Goal: Entertainment & Leisure: Browse casually

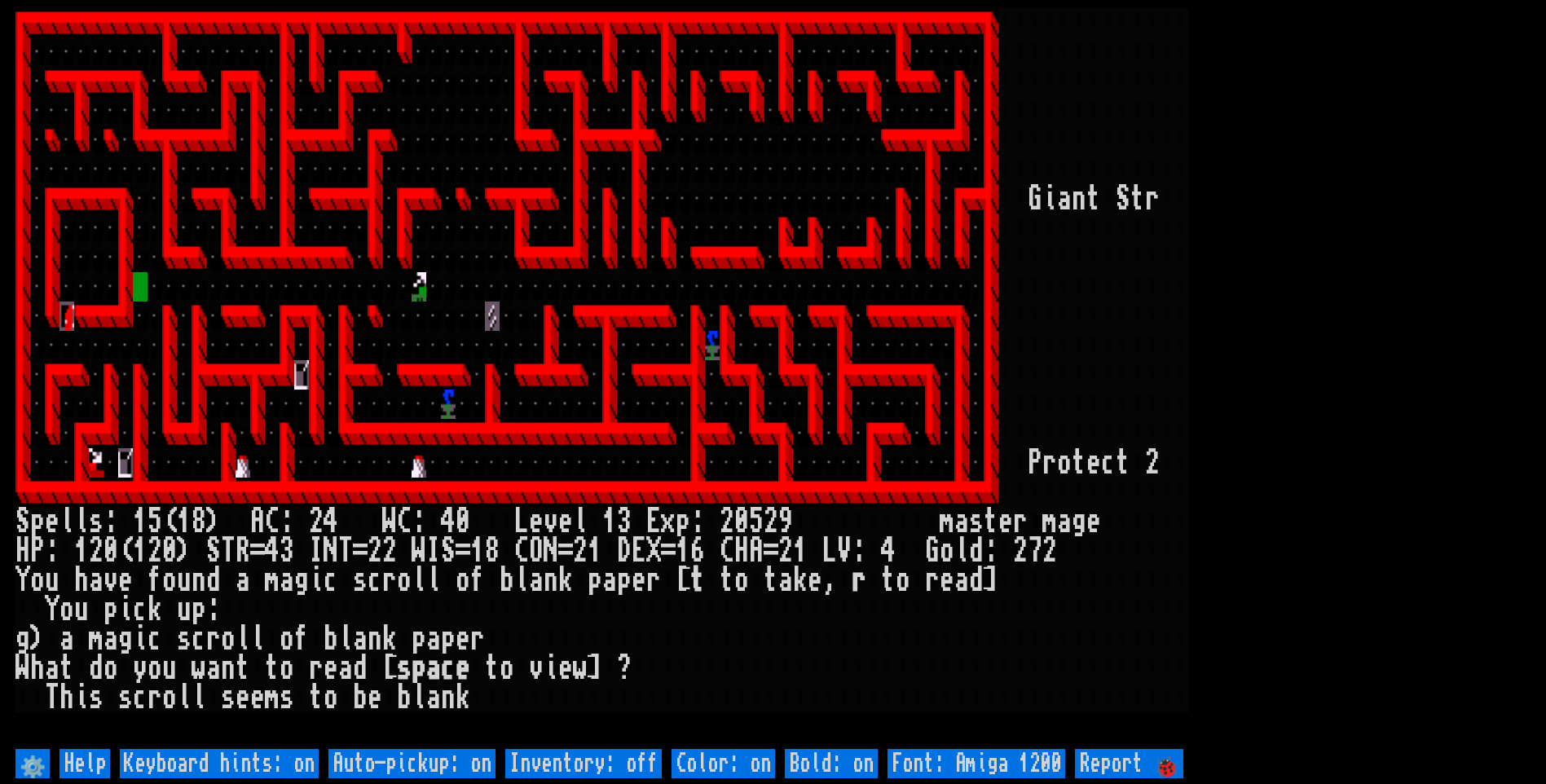
click at [149, 27] on div at bounding box center [154, 22] width 15 height 29
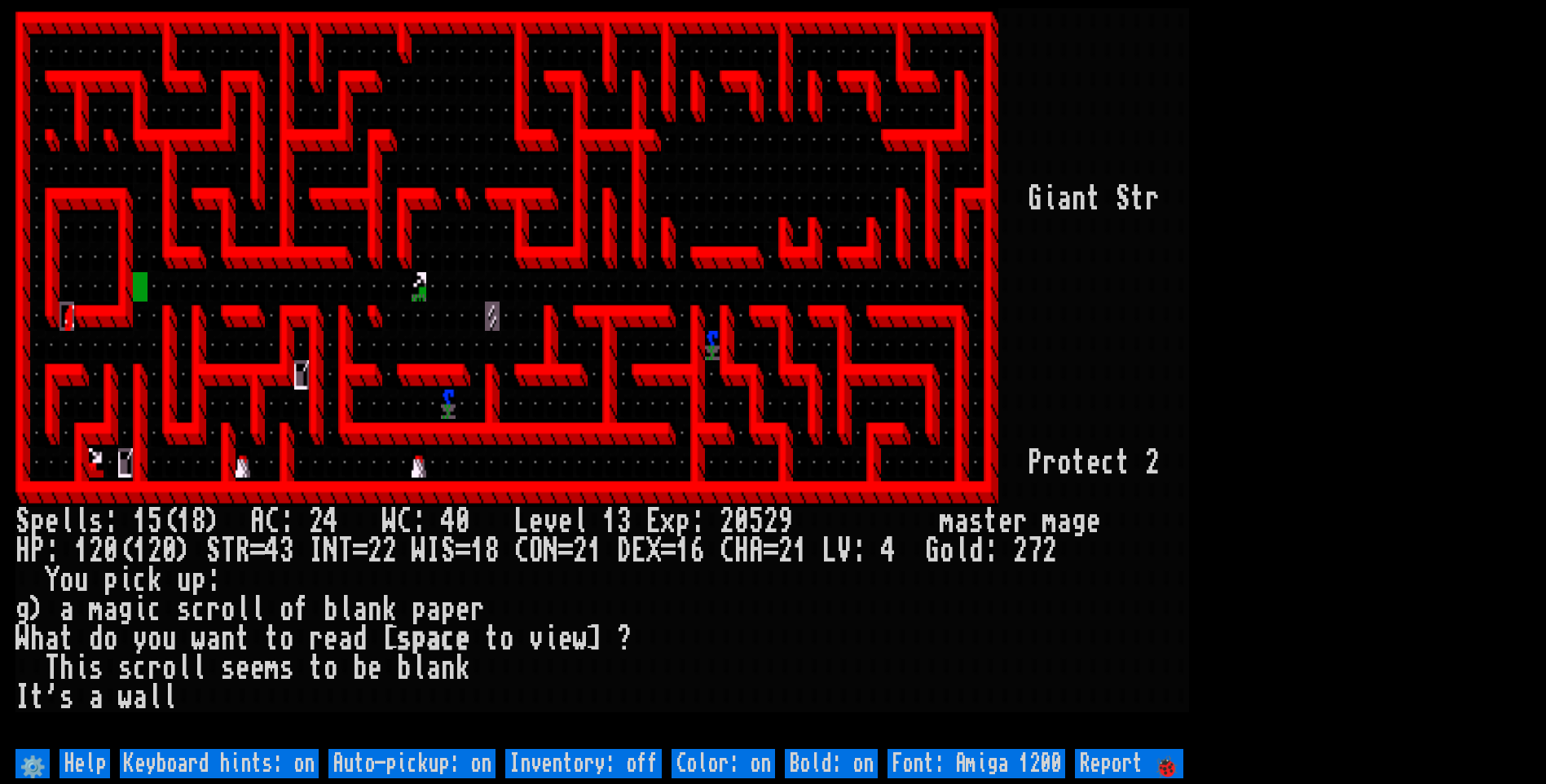
click at [470, 776] on off "Auto-pickup: on" at bounding box center [411, 764] width 167 height 29
type off "Auto-pickup: off"
